Goal: Information Seeking & Learning: Learn about a topic

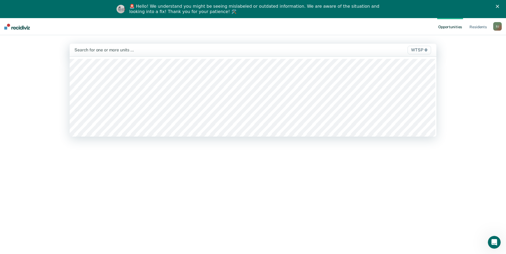
click at [112, 47] on div at bounding box center [199, 50] width 250 height 6
type input "wtsp"
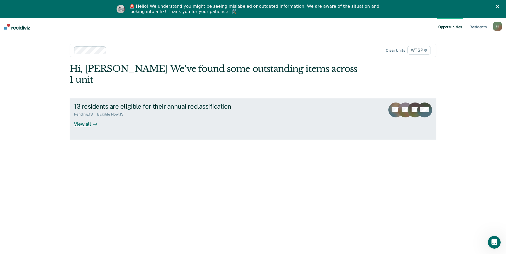
click at [81, 117] on div "View all" at bounding box center [89, 122] width 30 height 10
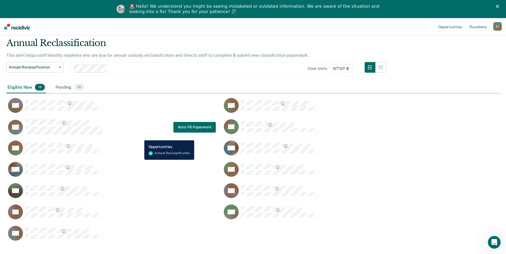
scroll to position [27, 0]
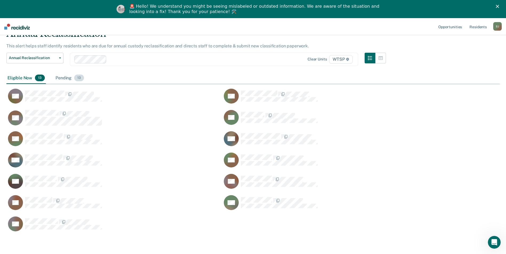
click at [65, 78] on div "Pending 13" at bounding box center [69, 79] width 31 height 12
